Goal: Task Accomplishment & Management: Manage account settings

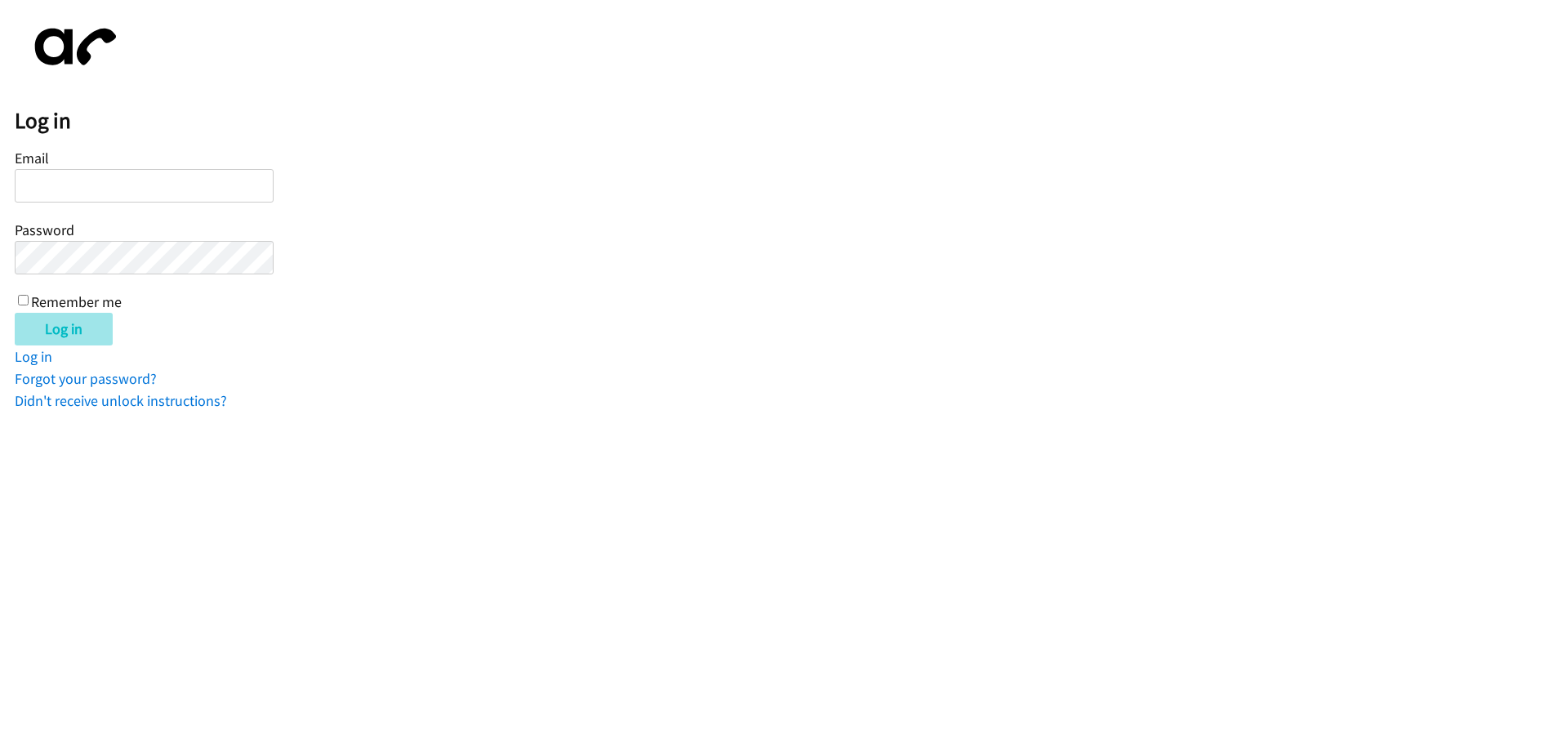
type input "[EMAIL_ADDRESS][DOMAIN_NAME]"
click at [69, 334] on input "Log in" at bounding box center [64, 329] width 98 height 32
type input "[EMAIL_ADDRESS][DOMAIN_NAME]"
click at [60, 334] on input "Log in" at bounding box center [64, 329] width 98 height 32
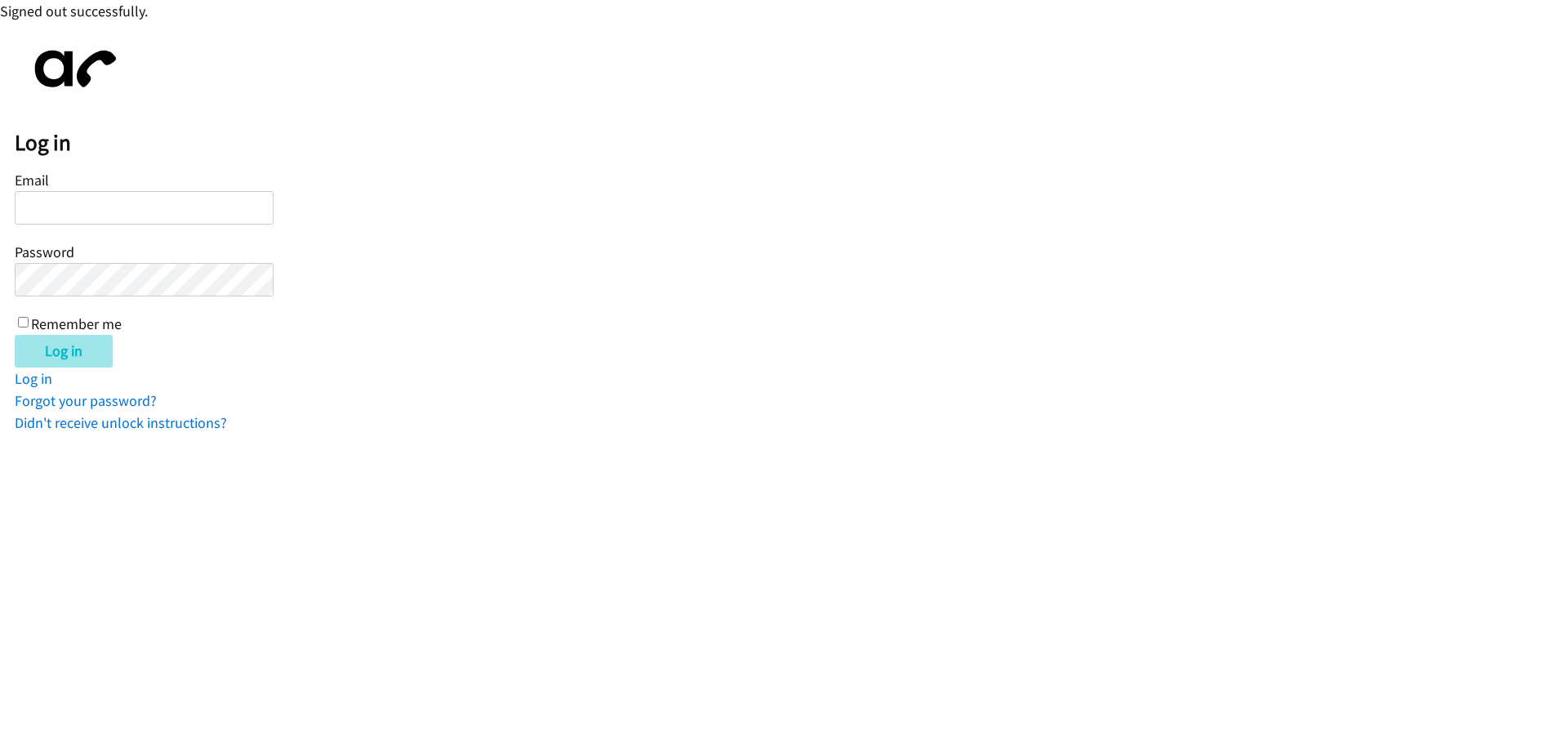
type input "[EMAIL_ADDRESS][DOMAIN_NAME]"
click at [94, 351] on input "Log in" at bounding box center [64, 351] width 98 height 32
